Goal: Information Seeking & Learning: Learn about a topic

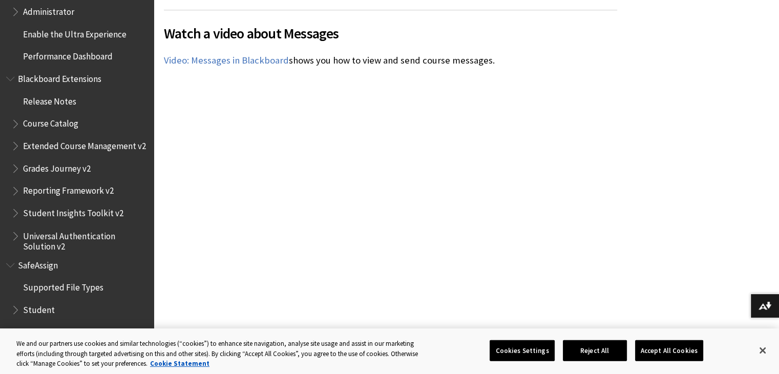
scroll to position [531, 0]
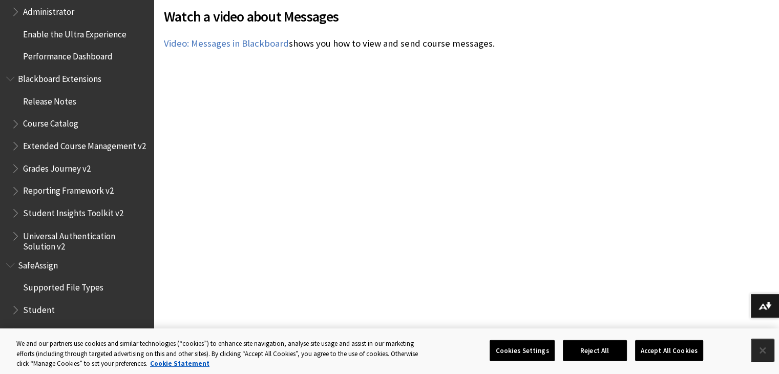
click at [764, 350] on button "Close" at bounding box center [762, 350] width 23 height 23
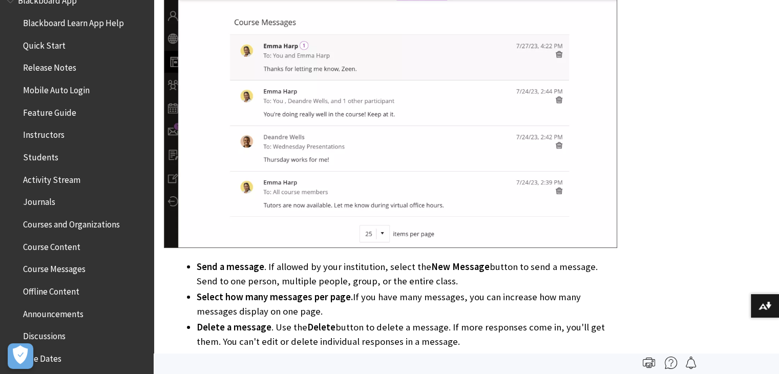
scroll to position [108, 0]
click at [82, 21] on span "Blackboard Learn App Help" at bounding box center [73, 22] width 101 height 14
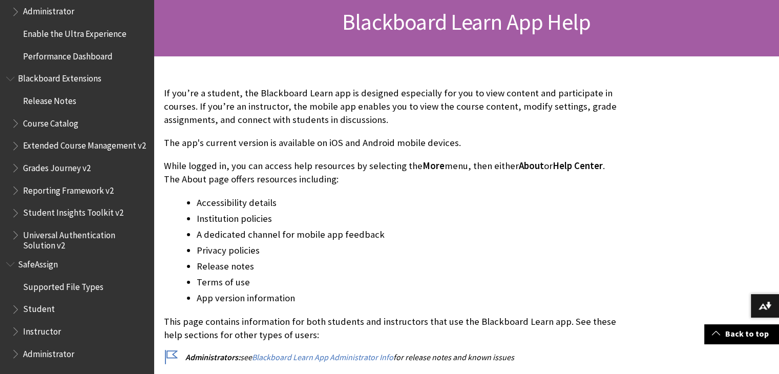
scroll to position [1050, 0]
